Goal: Browse casually: Explore the website without a specific task or goal

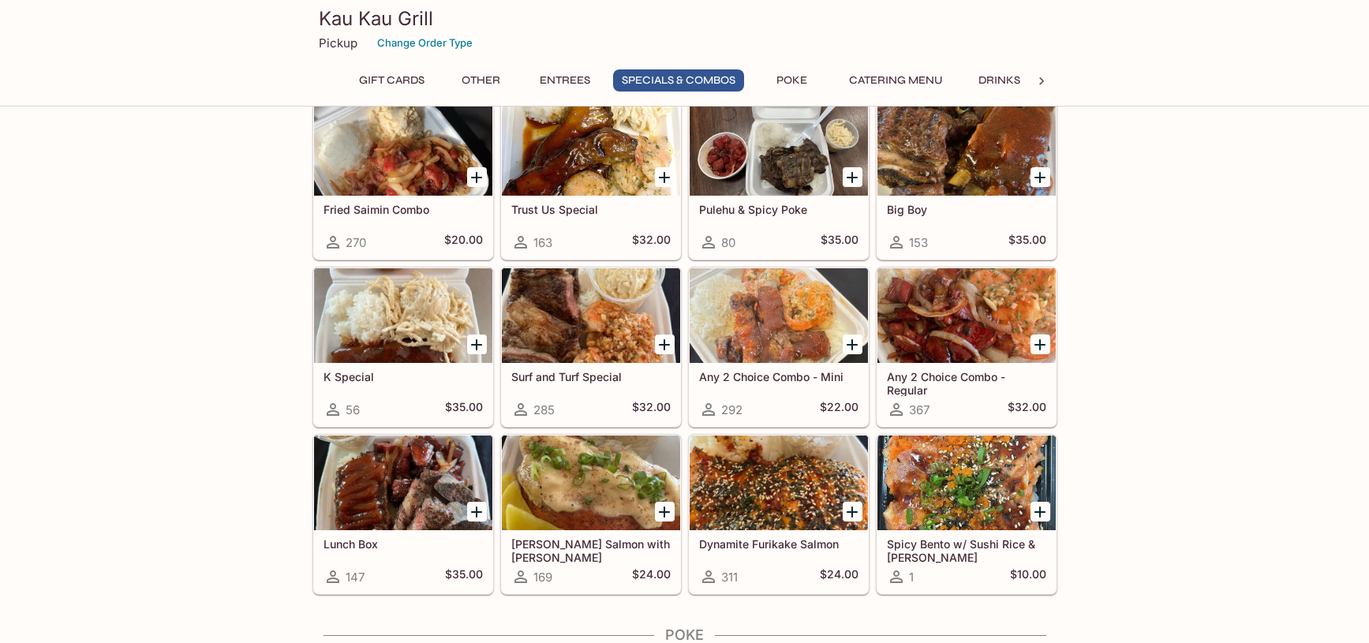
scroll to position [1736, 0]
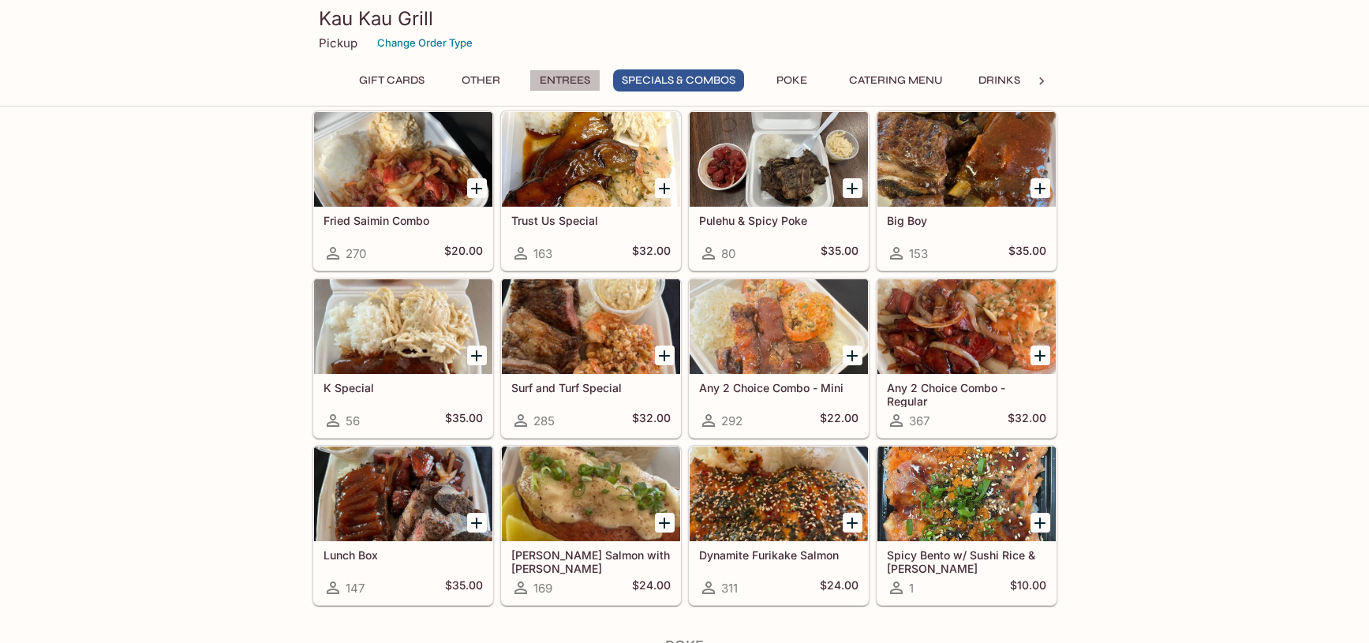
click at [569, 78] on button "Entrees" at bounding box center [564, 80] width 71 height 22
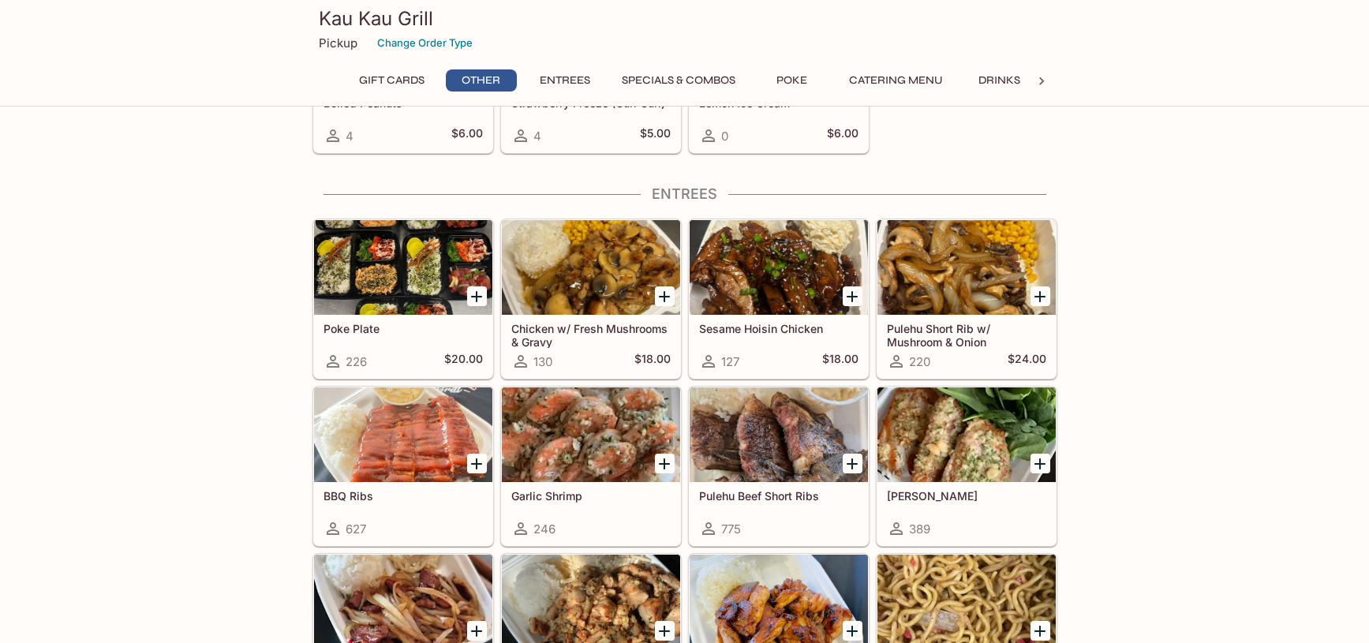
scroll to position [705, 0]
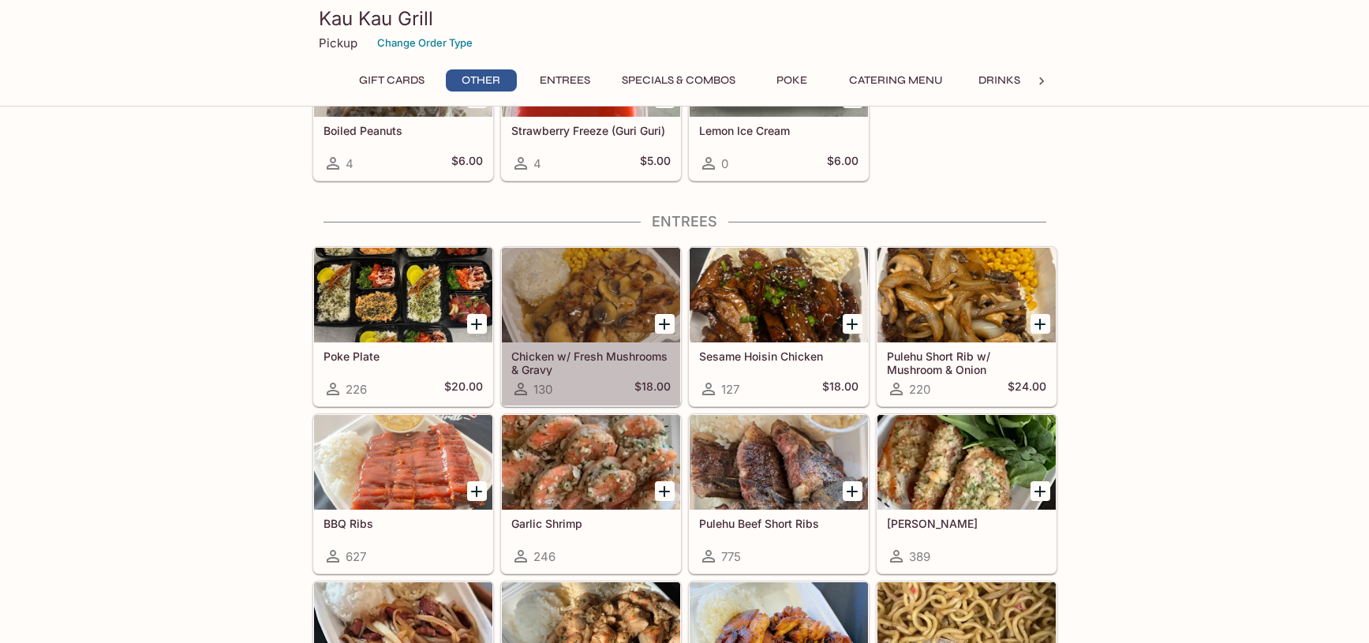
click at [603, 311] on div at bounding box center [591, 295] width 178 height 95
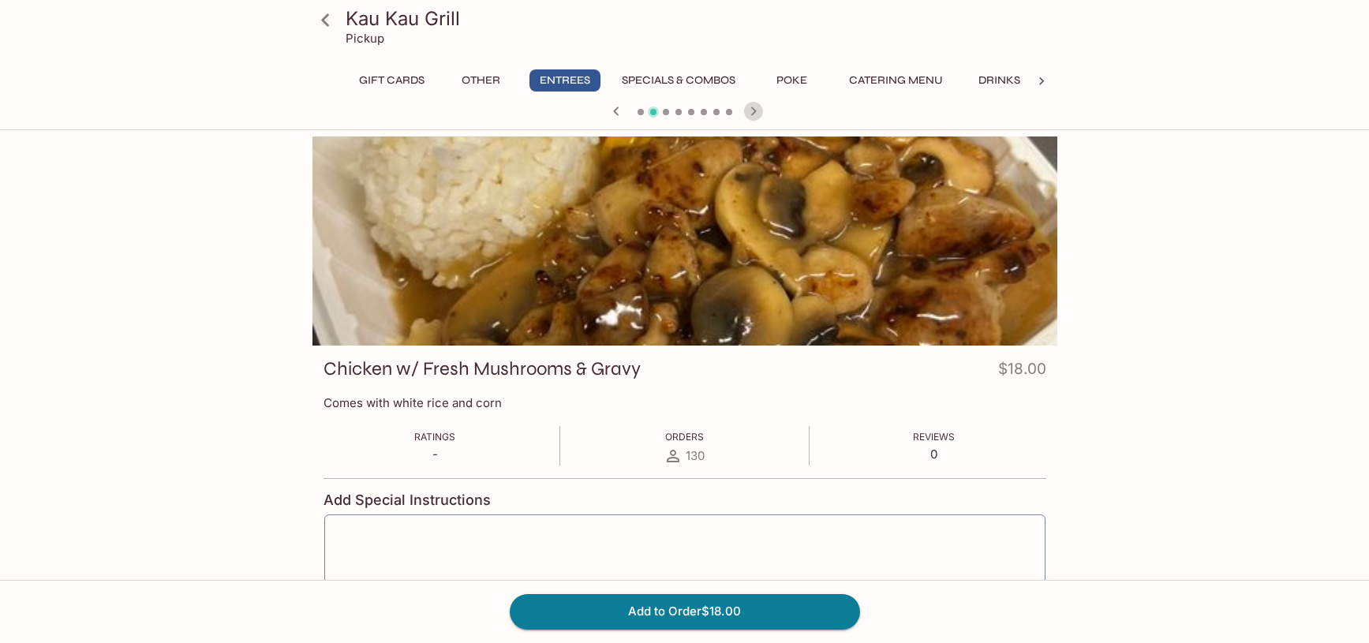
click at [757, 110] on icon "button" at bounding box center [753, 111] width 19 height 19
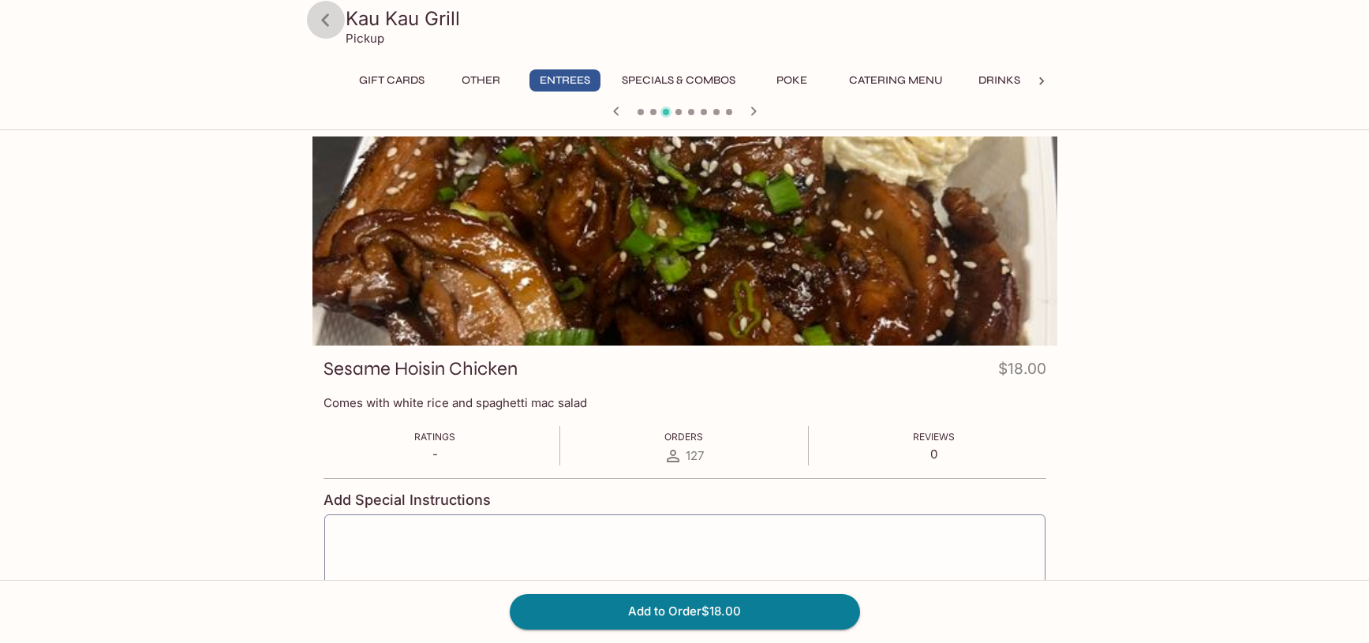
click at [324, 20] on icon at bounding box center [325, 19] width 8 height 13
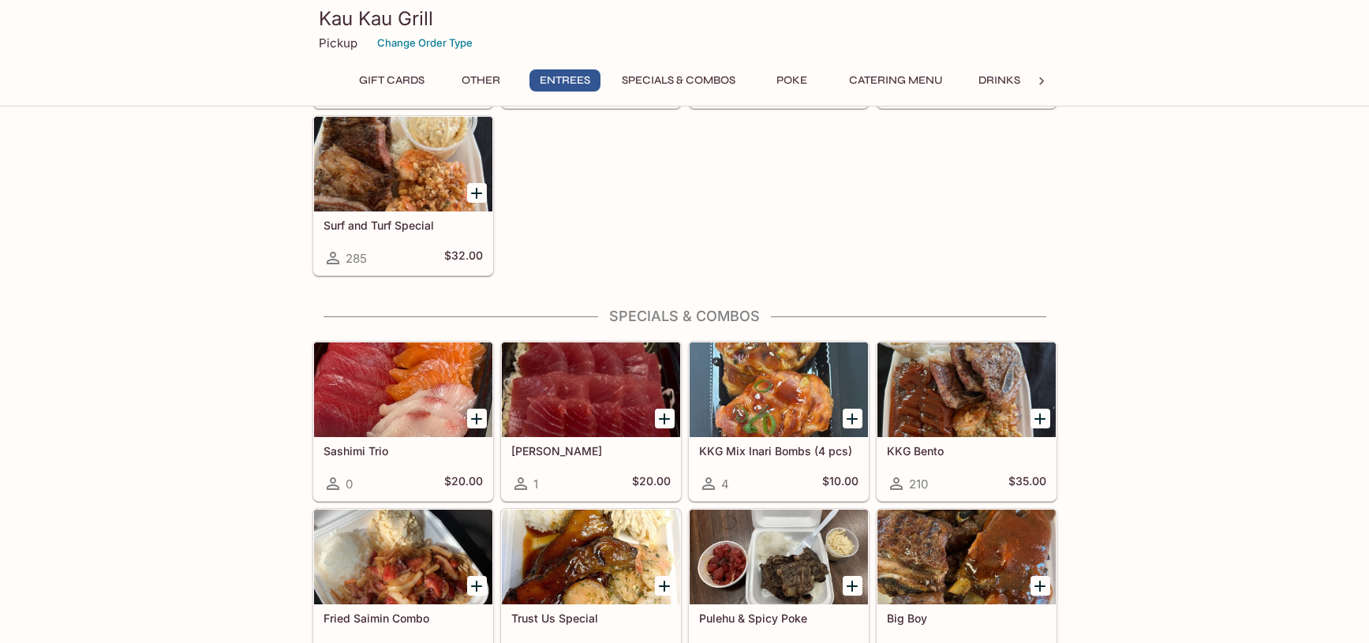
scroll to position [1341, 0]
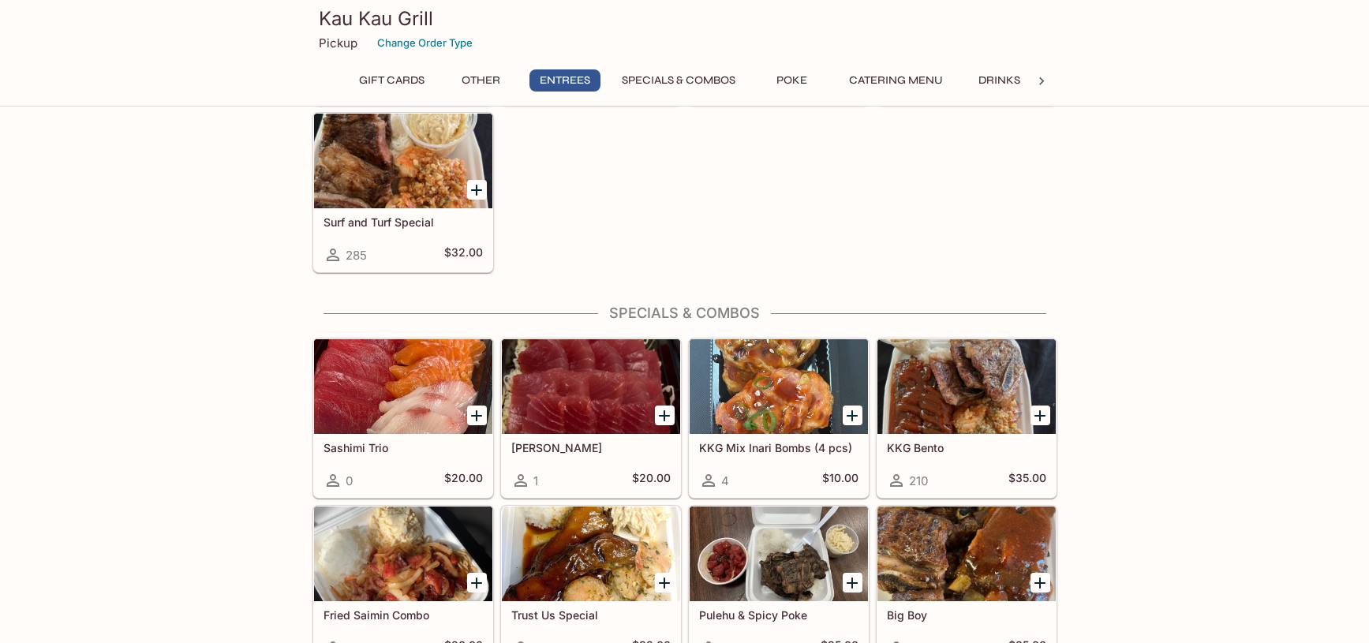
click at [783, 441] on h5 "KKG Mix Inari Bombs (4 pcs)" at bounding box center [778, 447] width 159 height 13
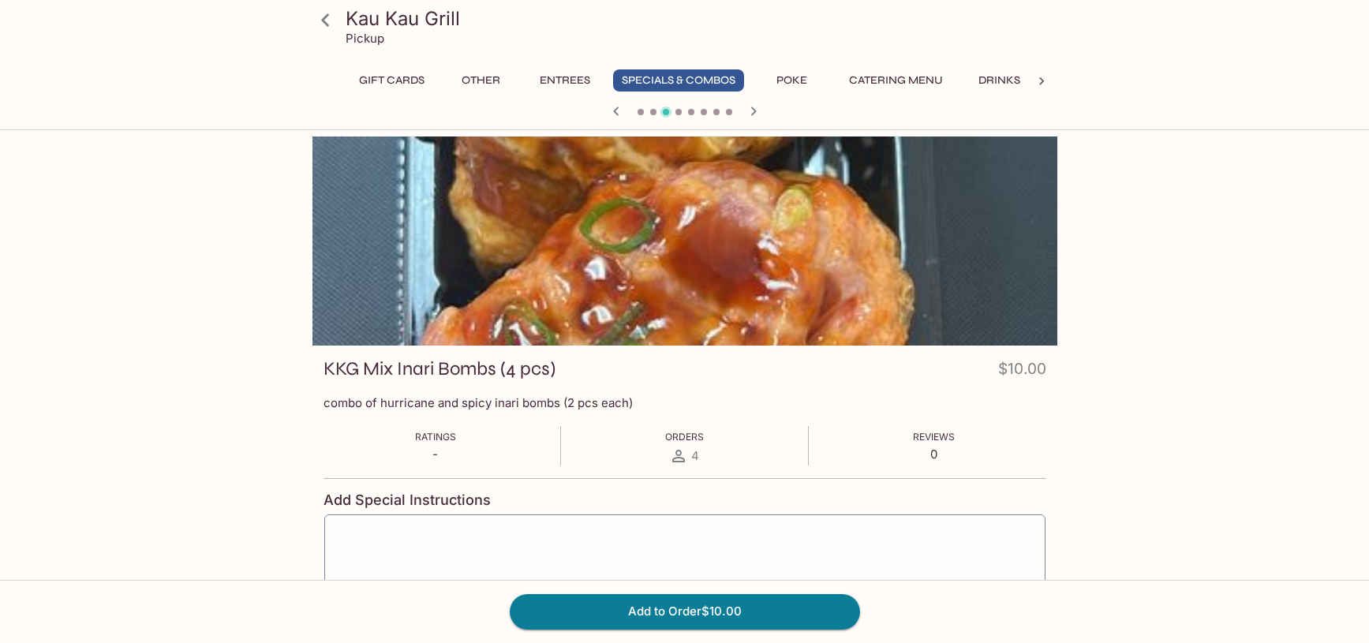
click at [319, 22] on icon at bounding box center [326, 20] width 28 height 28
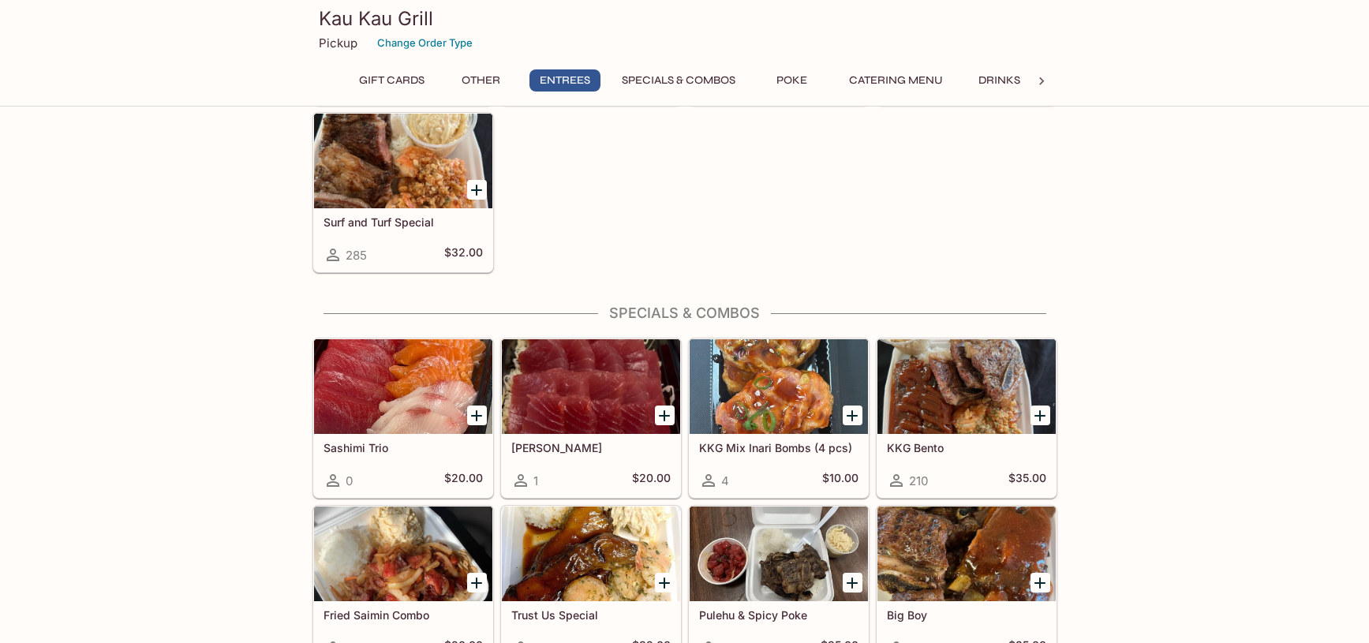
scroll to position [1420, 0]
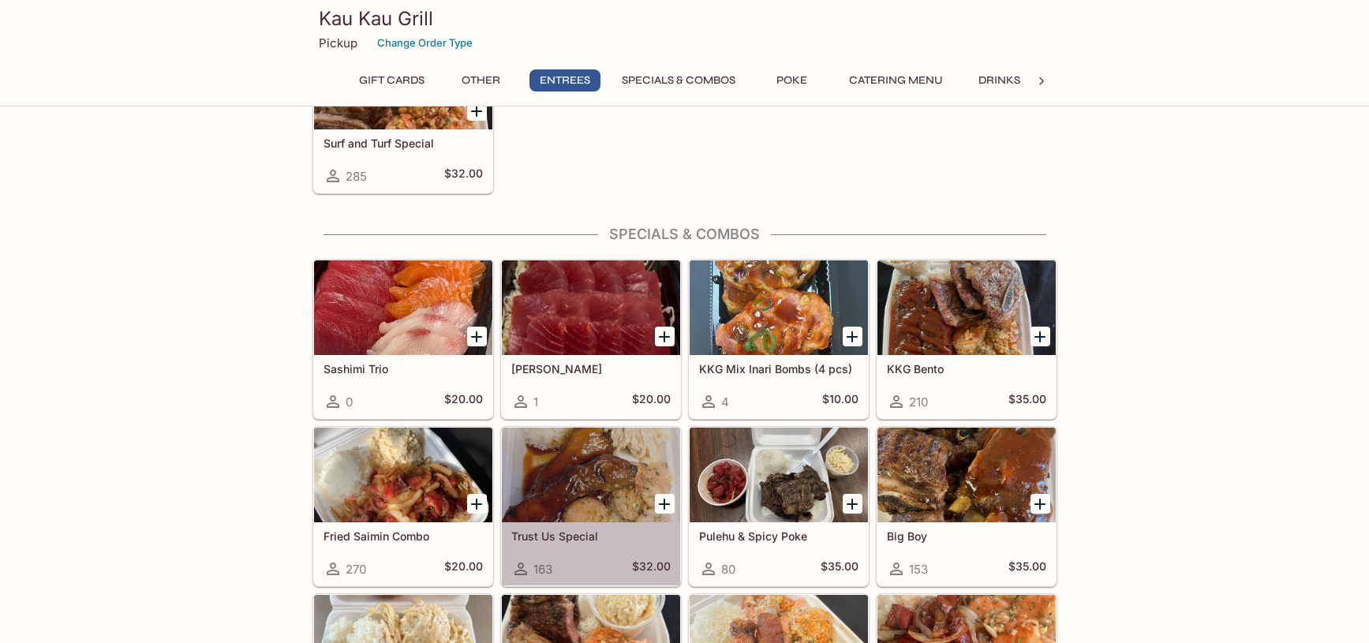
click at [623, 495] on div at bounding box center [591, 475] width 178 height 95
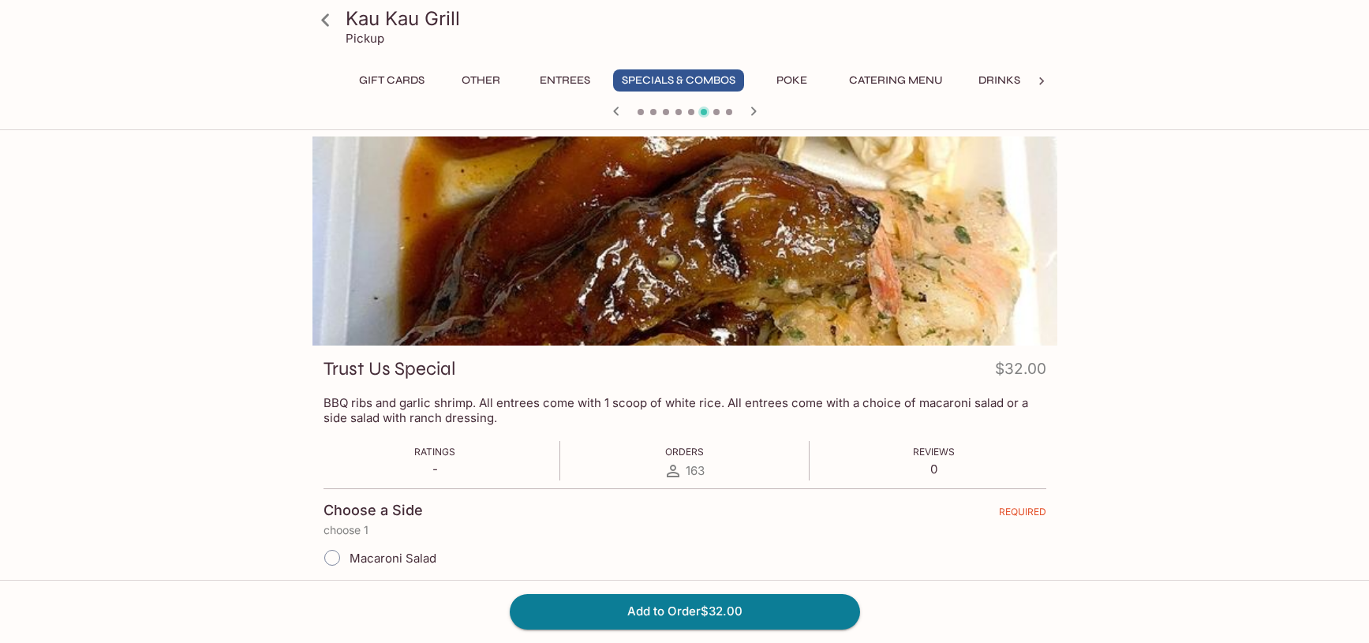
click at [574, 71] on button "Entrees" at bounding box center [564, 80] width 71 height 22
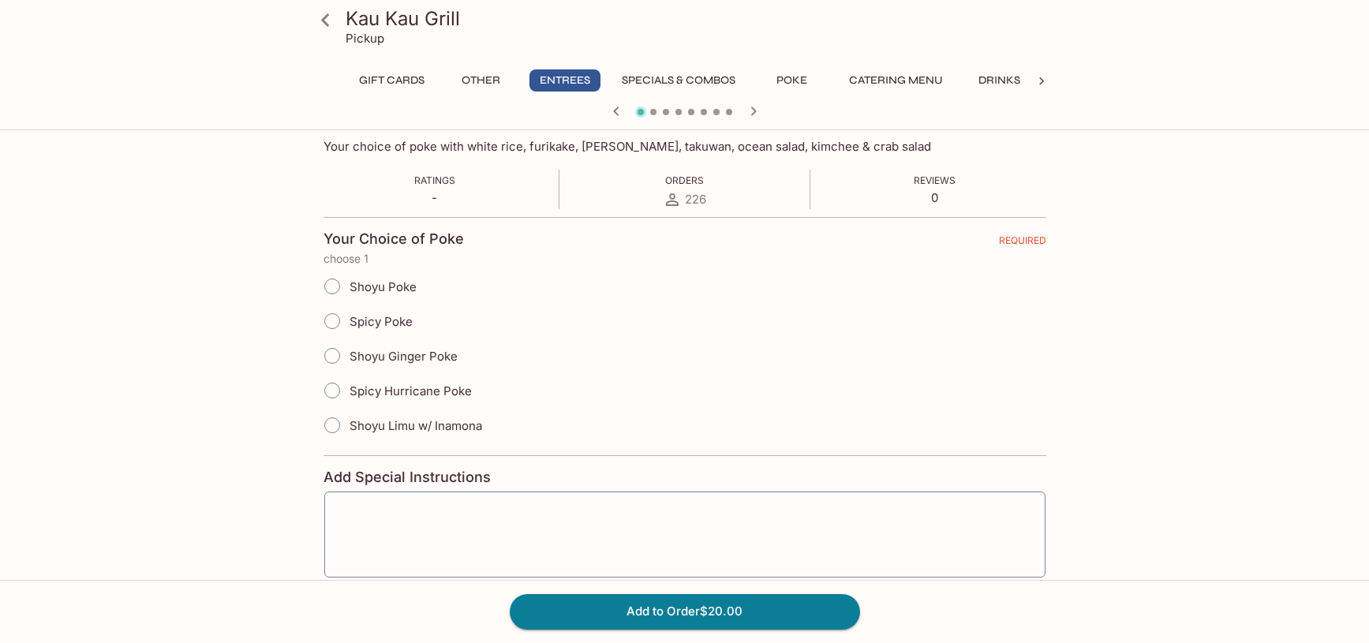
scroll to position [316, 0]
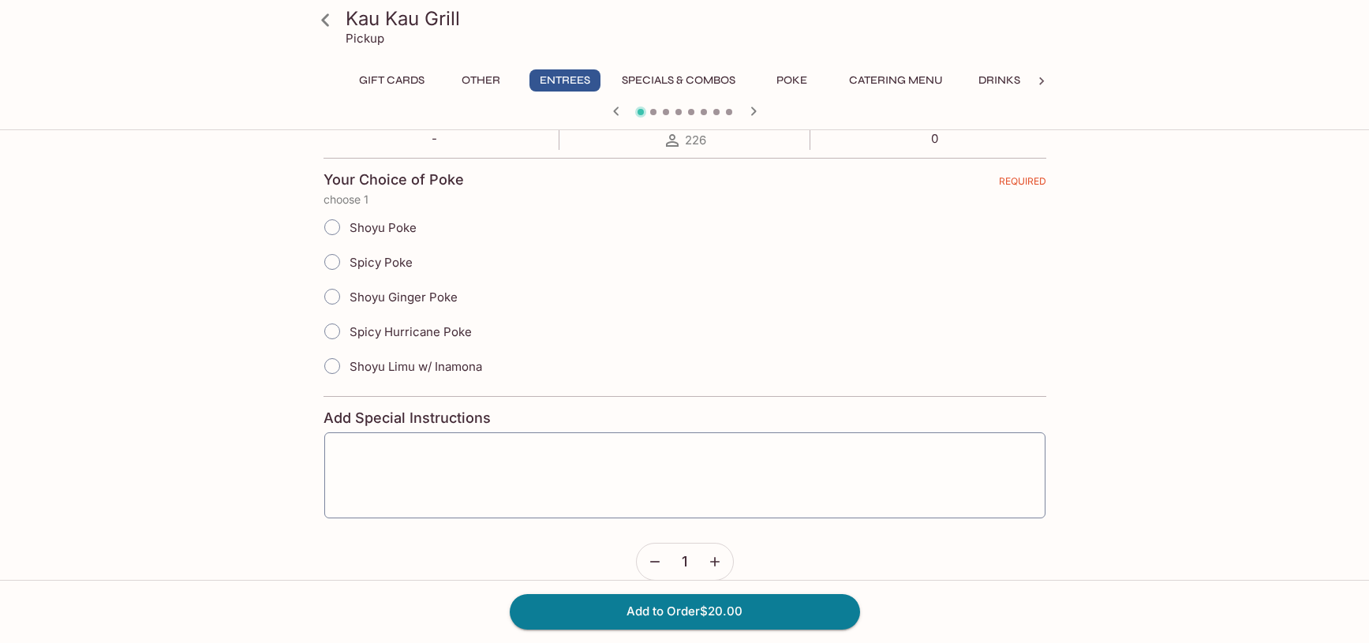
click at [482, 74] on button "Other" at bounding box center [481, 80] width 71 height 22
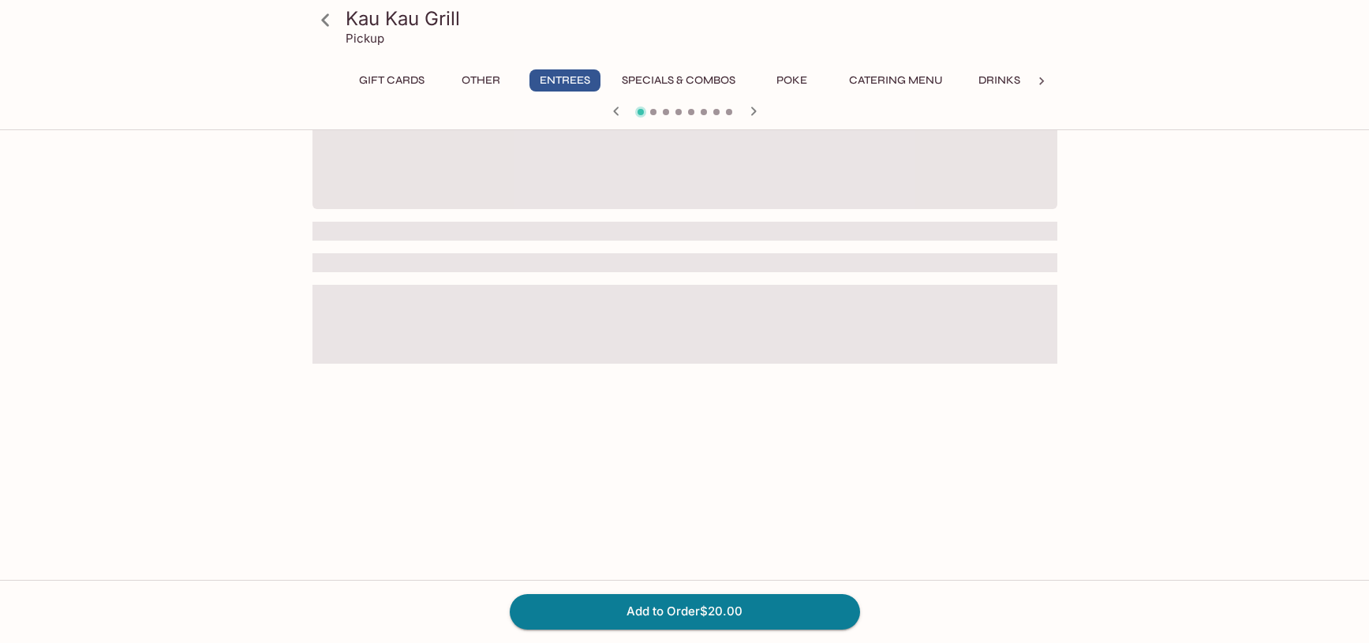
scroll to position [137, 0]
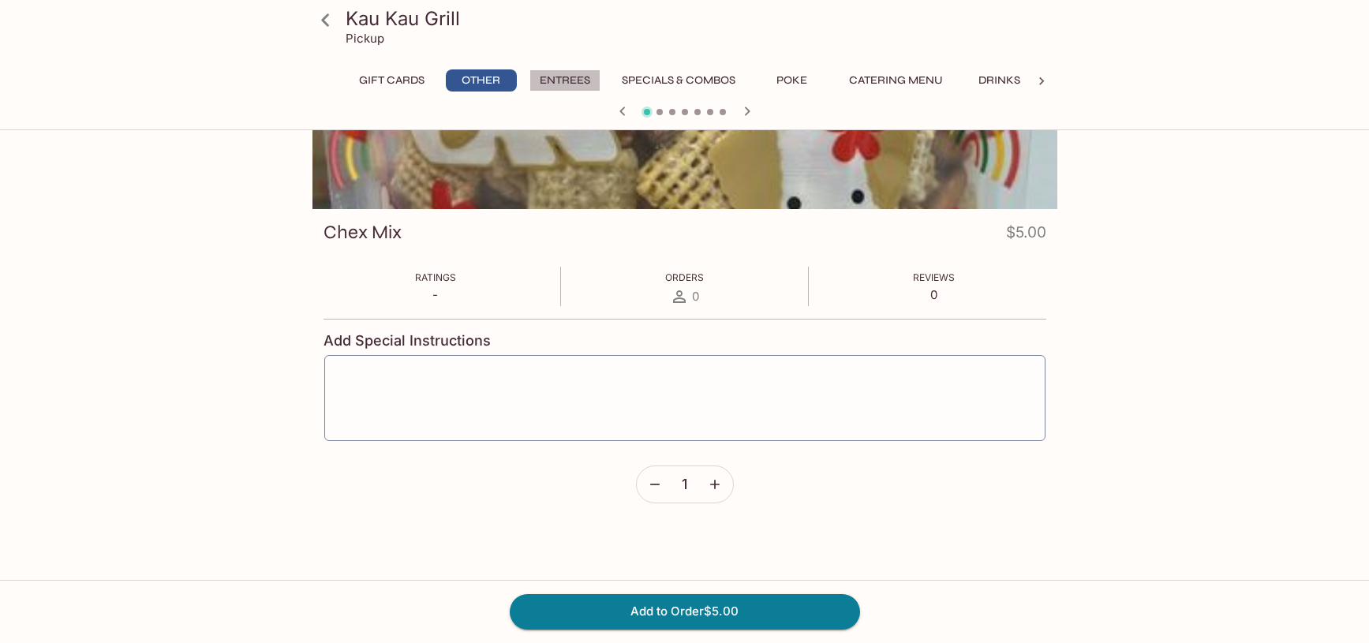
click at [563, 80] on button "Entrees" at bounding box center [564, 80] width 71 height 22
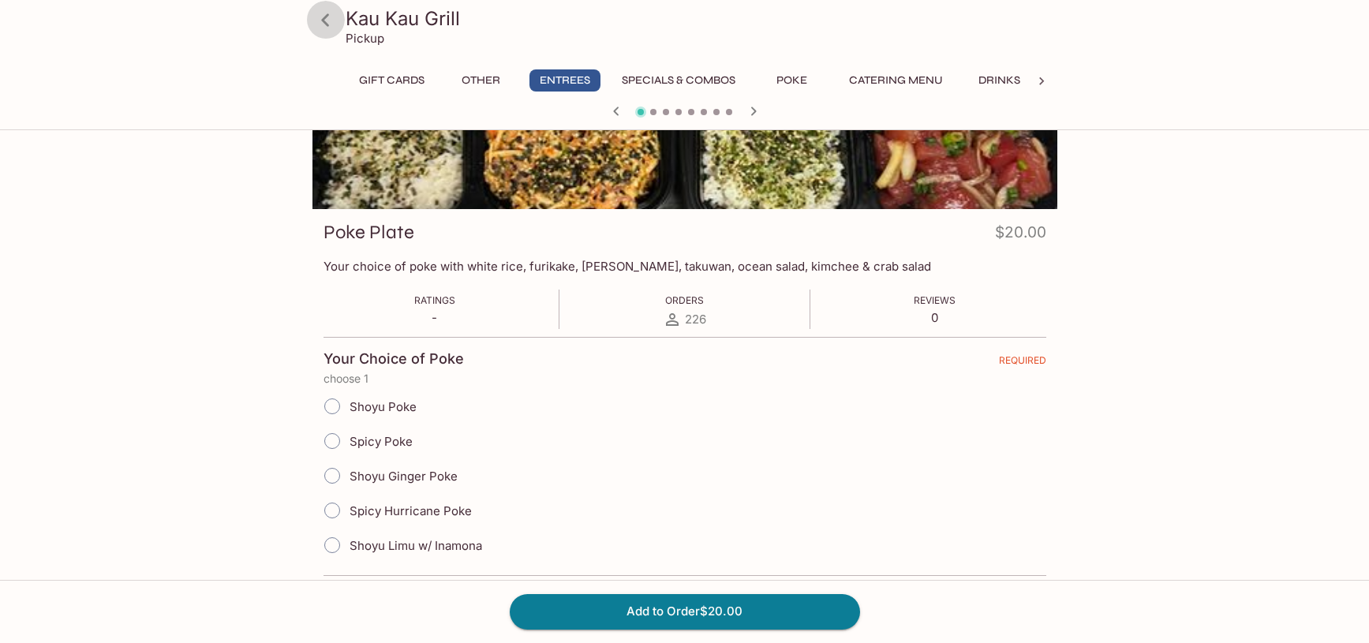
click at [324, 18] on icon at bounding box center [325, 19] width 8 height 13
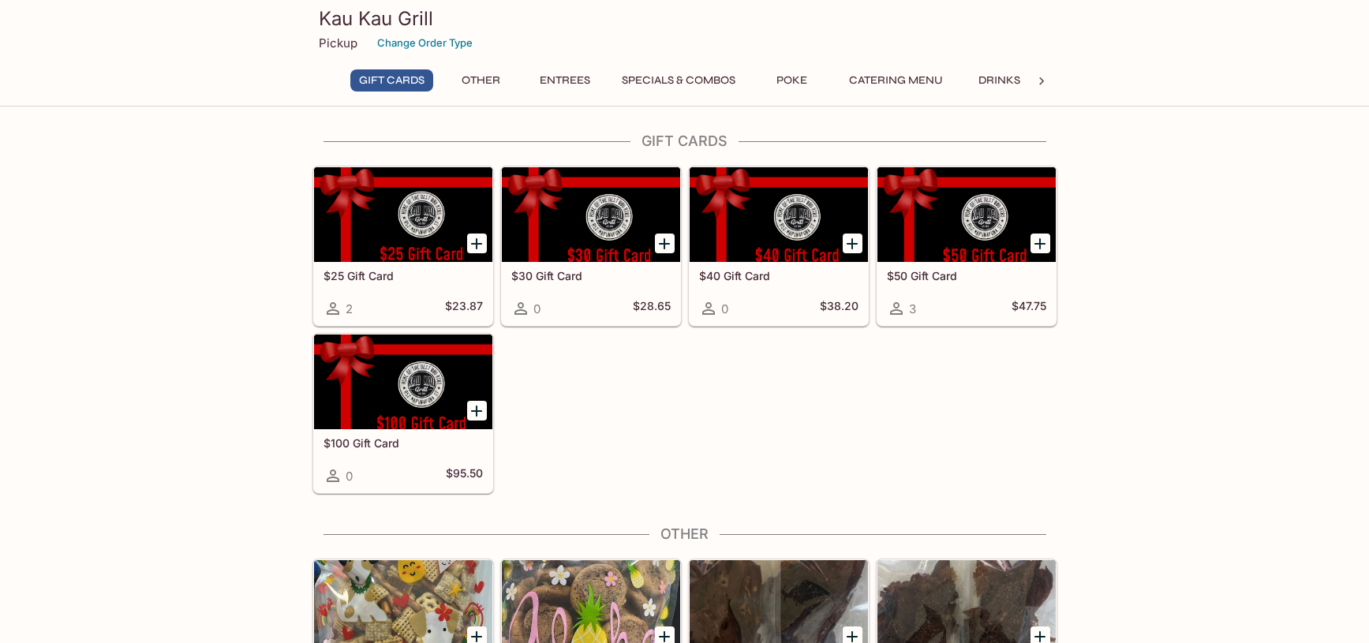
scroll to position [137, 0]
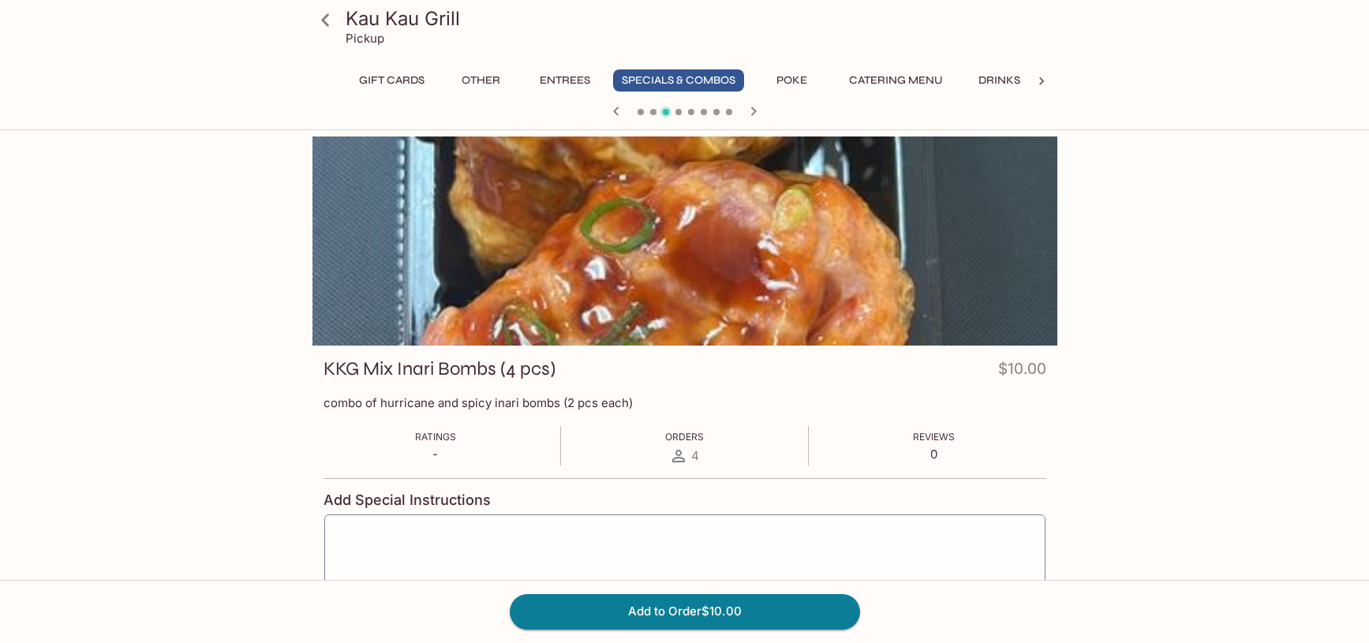
scroll to position [501, 0]
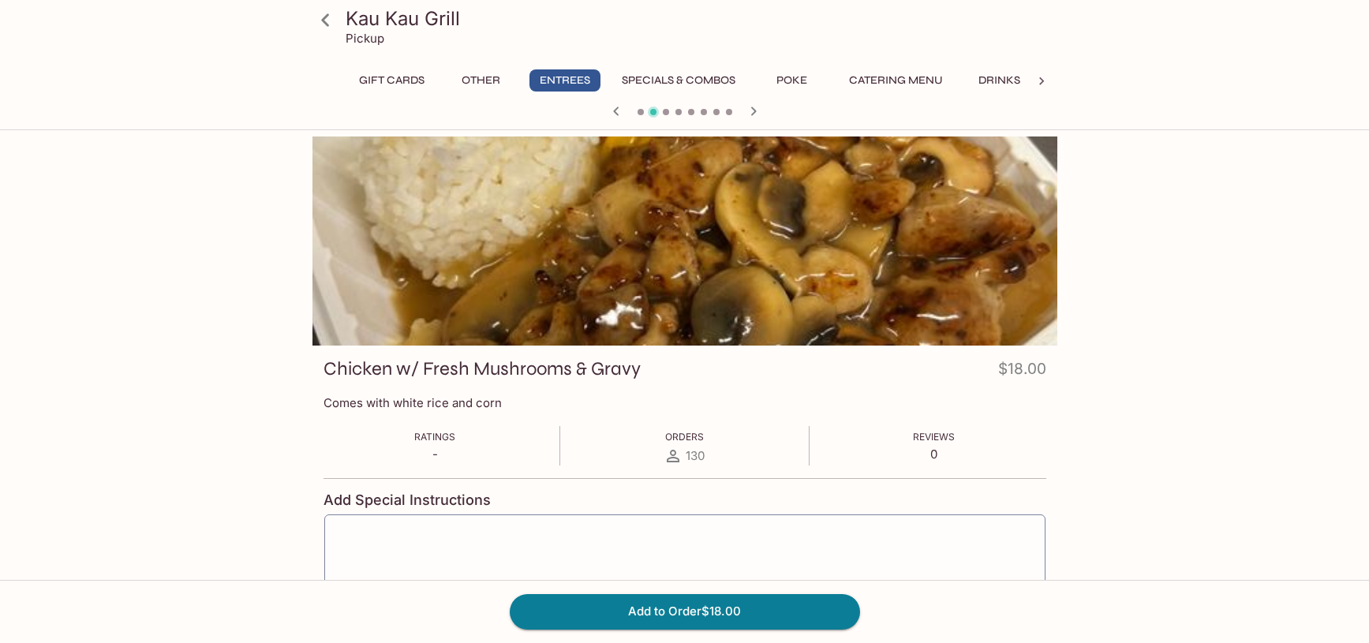
scroll to position [501, 0]
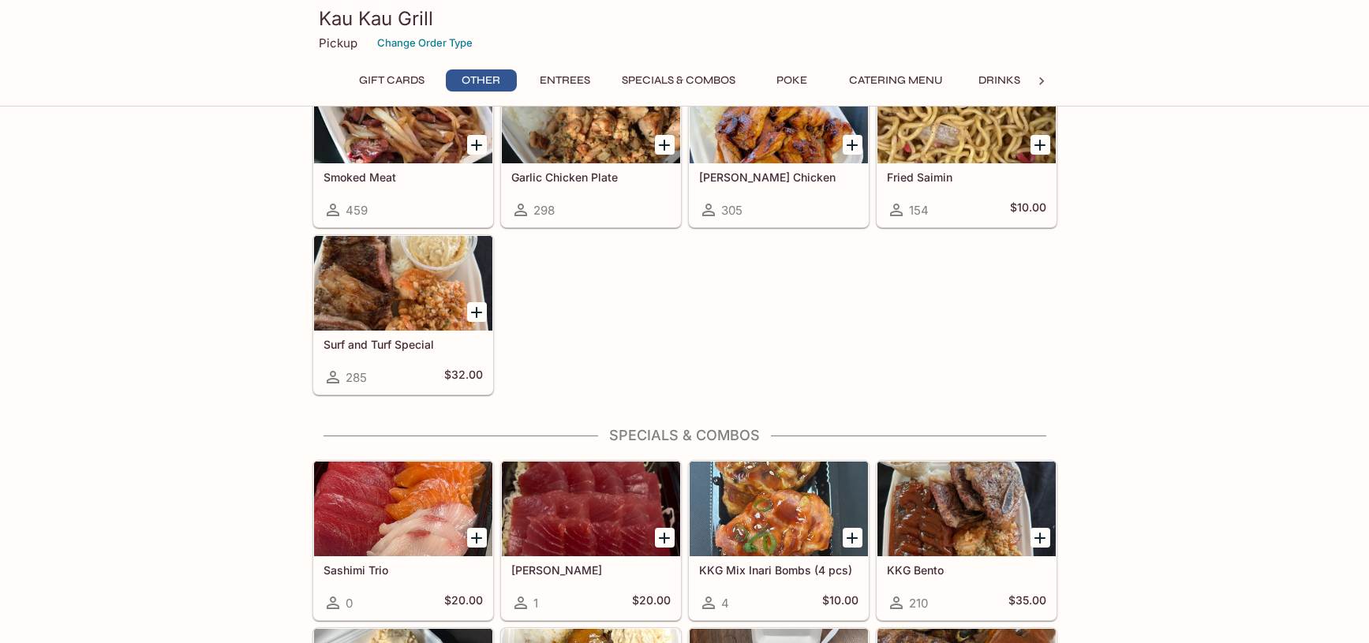
scroll to position [316, 0]
